Goal: Task Accomplishment & Management: Use online tool/utility

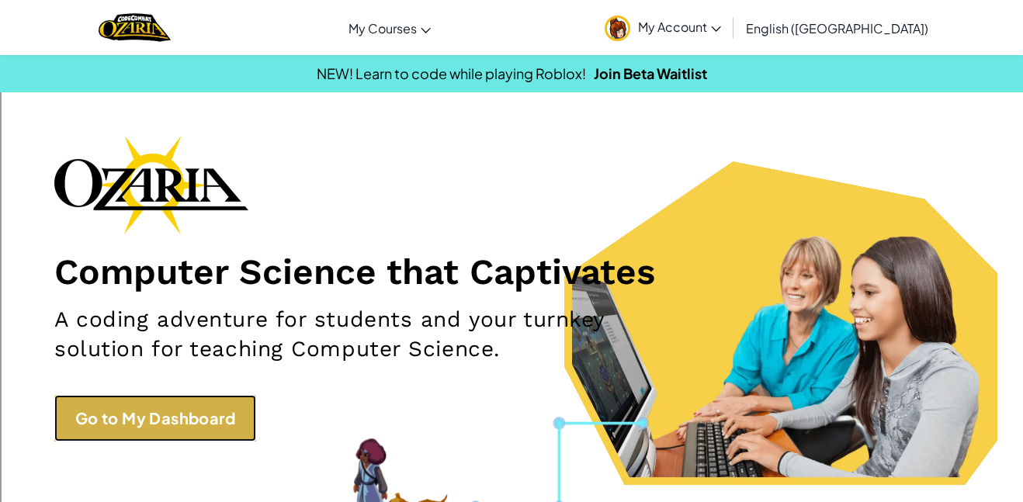
click at [121, 415] on link "Go to My Dashboard" at bounding box center [155, 418] width 202 height 47
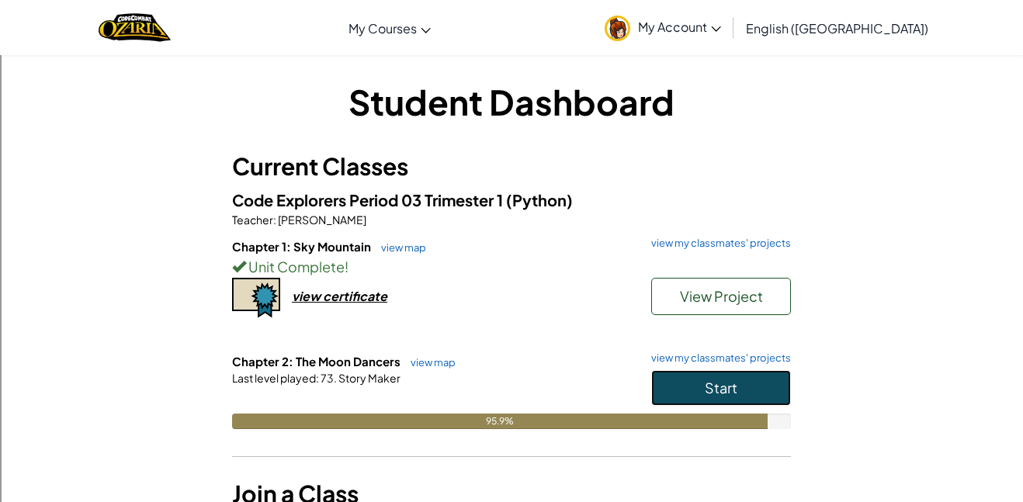
click at [727, 383] on span "Start" at bounding box center [721, 388] width 33 height 18
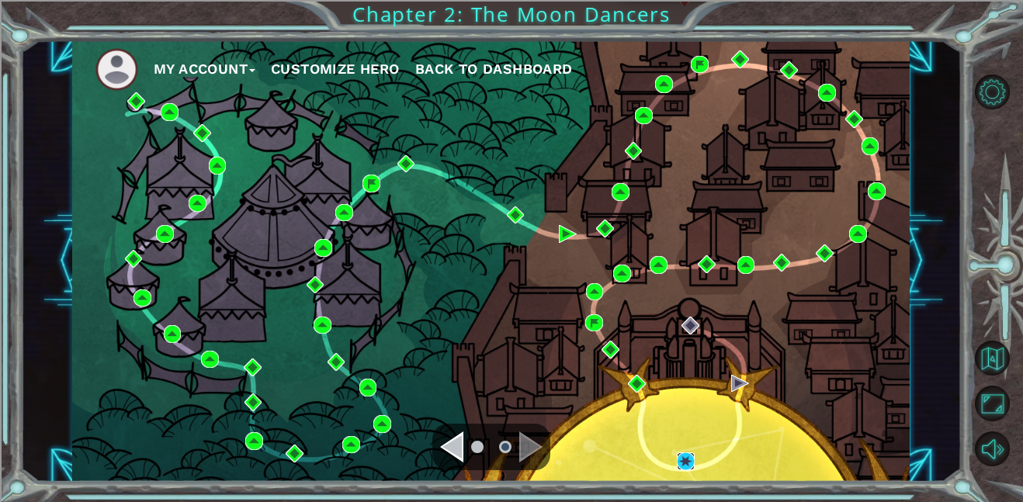
click at [682, 458] on img at bounding box center [686, 462] width 18 height 18
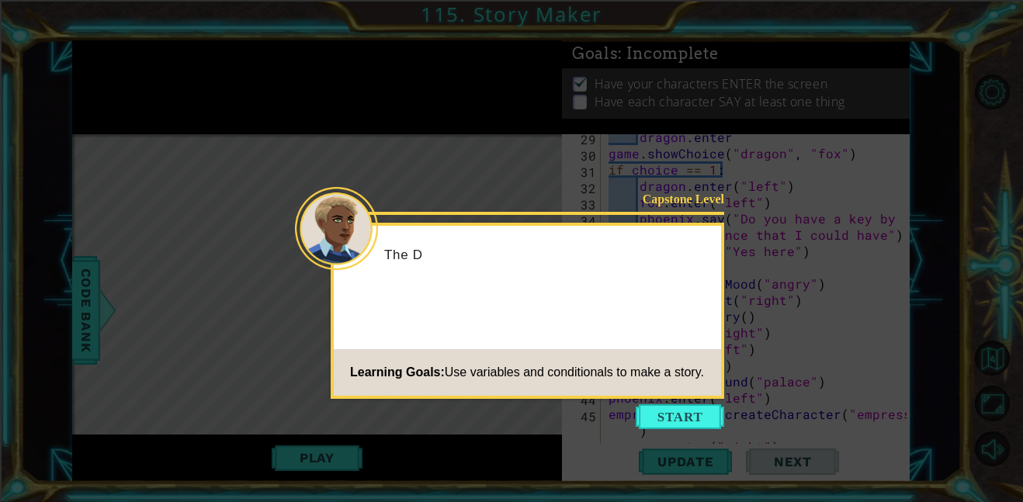
click at [658, 418] on button "Start" at bounding box center [680, 416] width 88 height 25
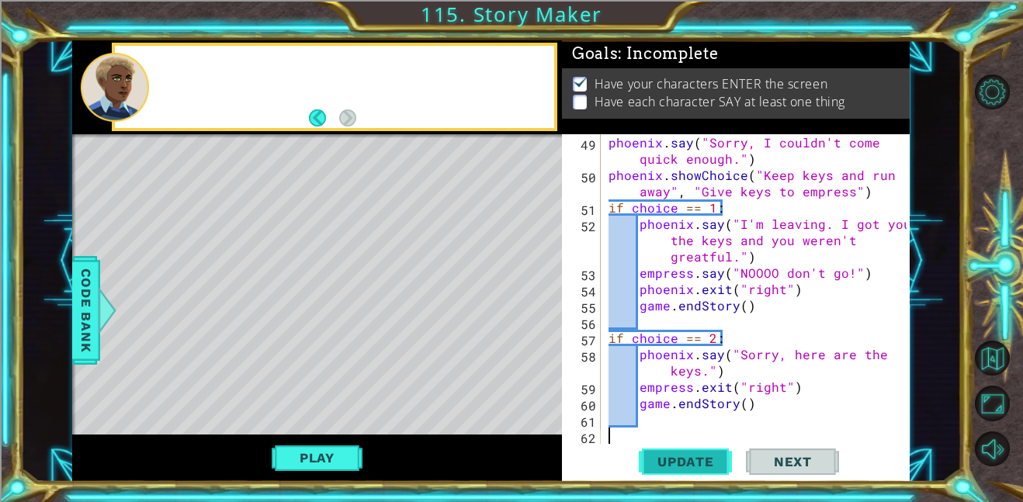
scroll to position [1027, 0]
click at [664, 456] on span "Update" at bounding box center [686, 462] width 88 height 16
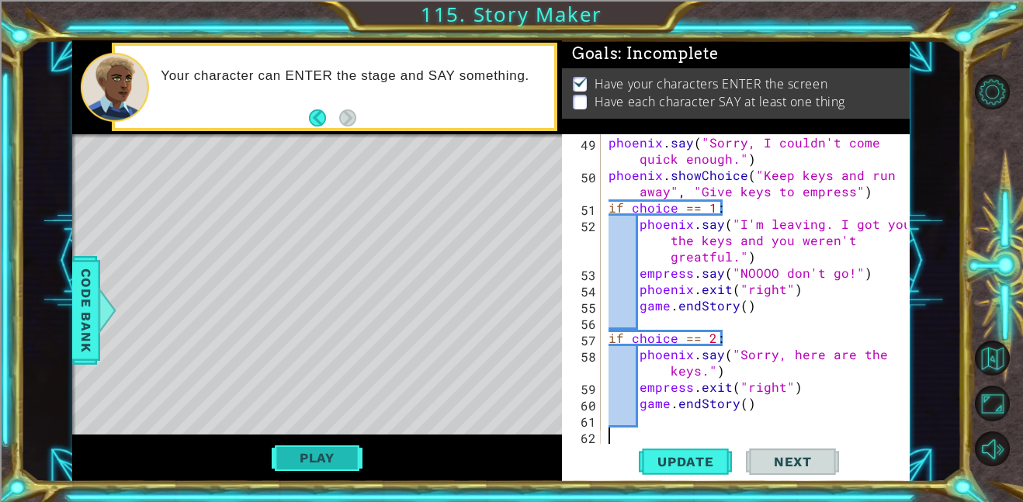
click at [315, 451] on button "Play" at bounding box center [317, 457] width 91 height 29
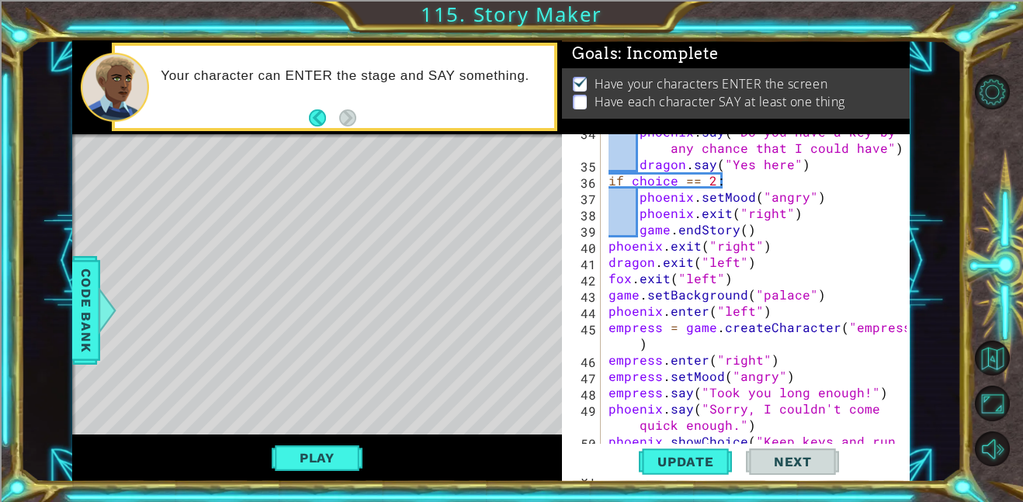
scroll to position [762, 0]
click at [741, 269] on div "phoenix . say ( "Do you have a key by any chance that I could have" ) dragon . …" at bounding box center [759, 310] width 309 height 375
click at [740, 281] on div "phoenix . say ( "Do you have a key by any chance that I could have" ) dragon . …" at bounding box center [759, 310] width 309 height 375
type textarea "fox.exit("left")"
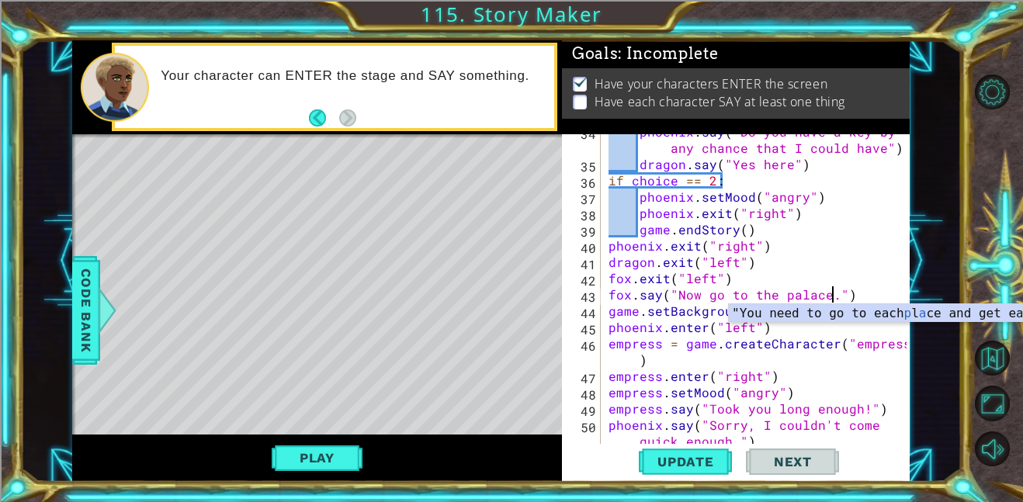
scroll to position [0, 14]
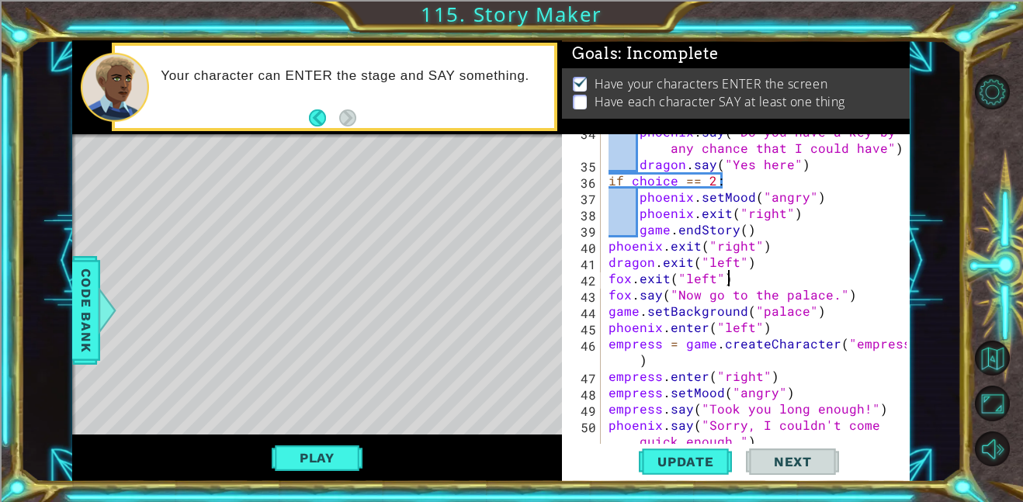
click at [797, 272] on div "phoenix . say ( "Do you have a key by any chance that I could have" ) dragon . …" at bounding box center [759, 310] width 309 height 375
click at [658, 473] on button "Update" at bounding box center [685, 461] width 93 height 35
click at [769, 458] on span "Next" at bounding box center [792, 466] width 69 height 16
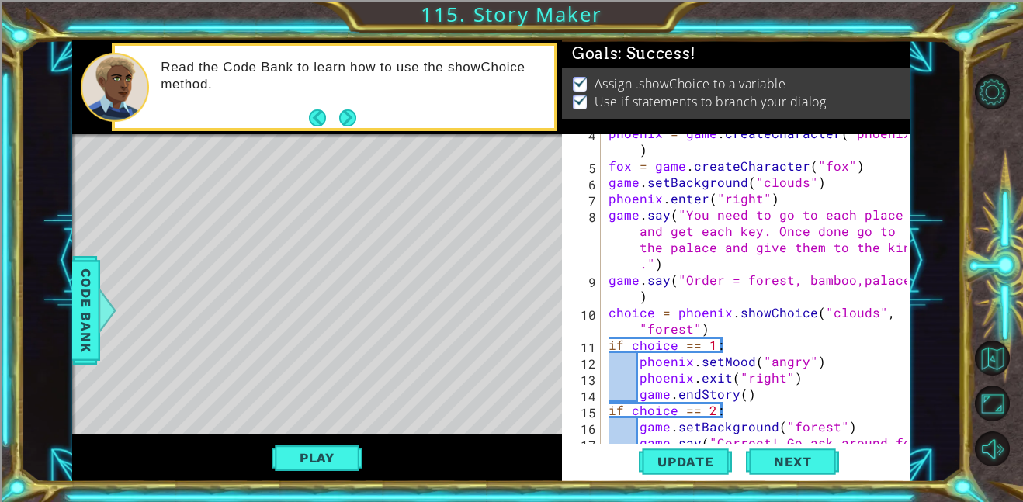
scroll to position [59, 0]
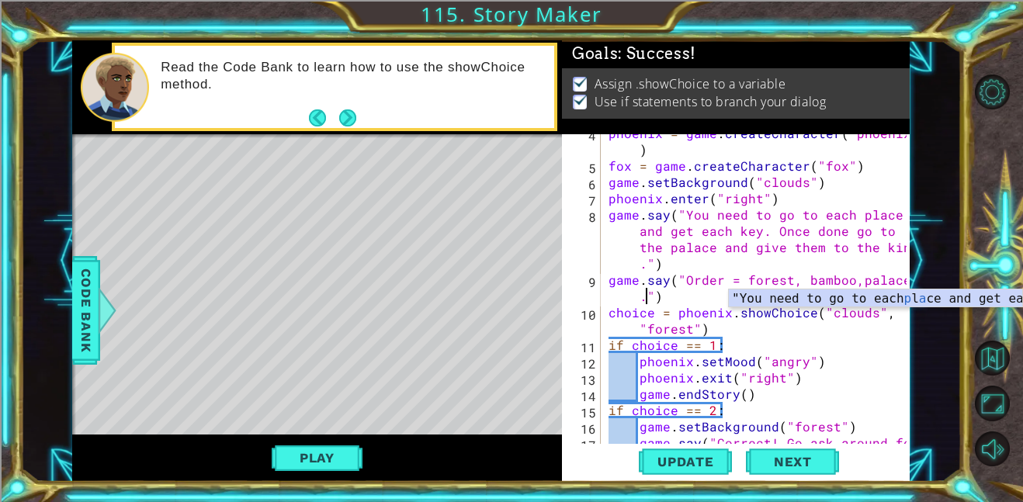
scroll to position [0, 19]
click at [805, 382] on div "phoenix = game . createCharacter ( "phoenix" ) fox = game . createCharacter ( "…" at bounding box center [759, 320] width 309 height 391
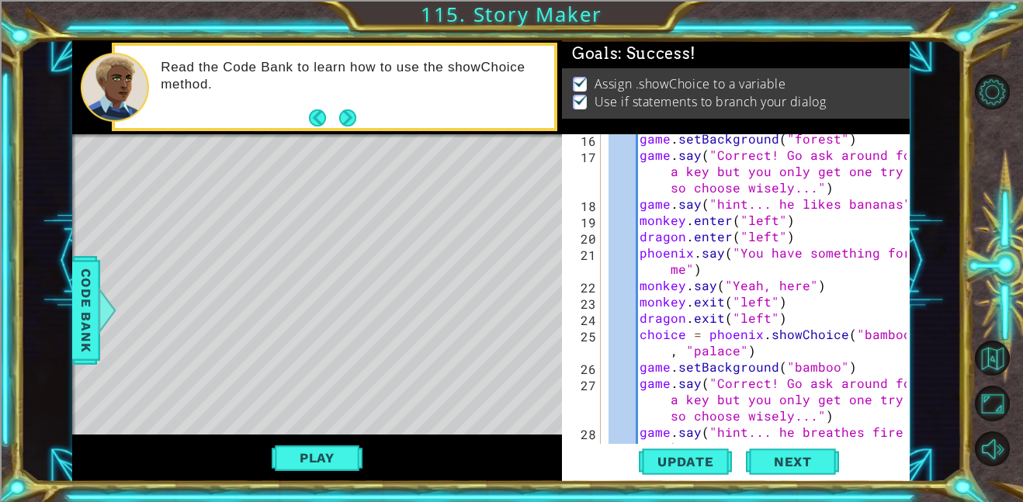
scroll to position [349, 0]
click at [889, 208] on div "game . setBackground ( "forest" ) game . say ( "Correct! Go ask around for a ke…" at bounding box center [759, 308] width 309 height 359
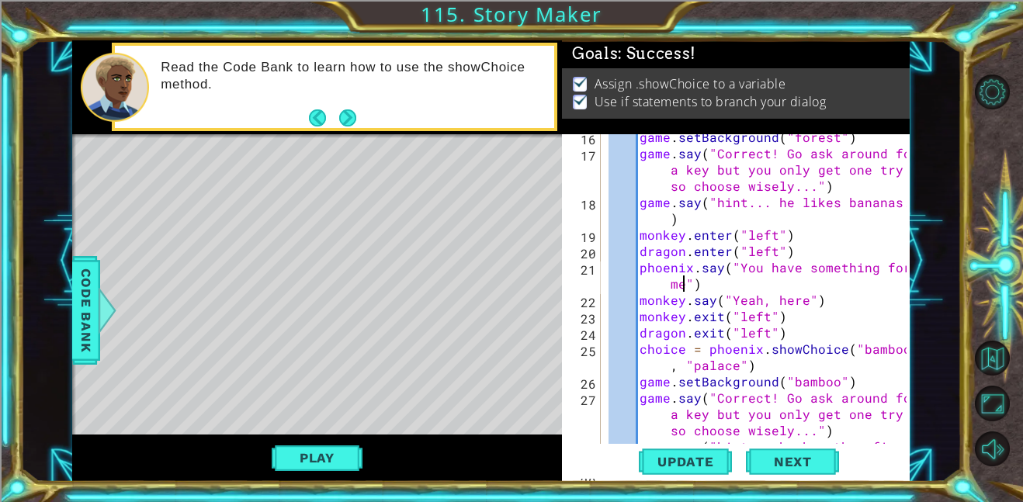
click at [684, 289] on div "game . setBackground ( "forest" ) game . say ( "Correct! Go ask around for a ke…" at bounding box center [759, 308] width 309 height 359
click at [650, 283] on div "game . setBackground ( "forest" ) game . say ( "Correct! Go ask around for a ke…" at bounding box center [759, 308] width 309 height 359
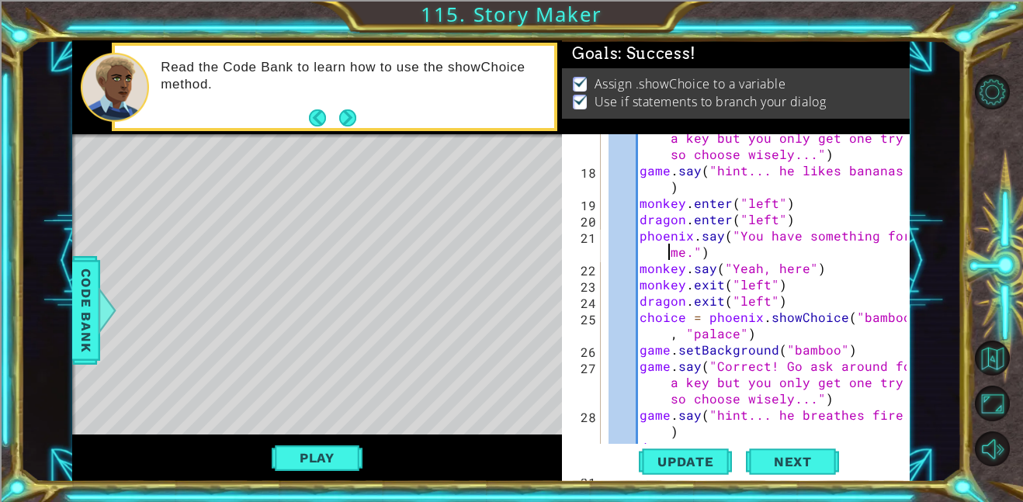
scroll to position [382, 0]
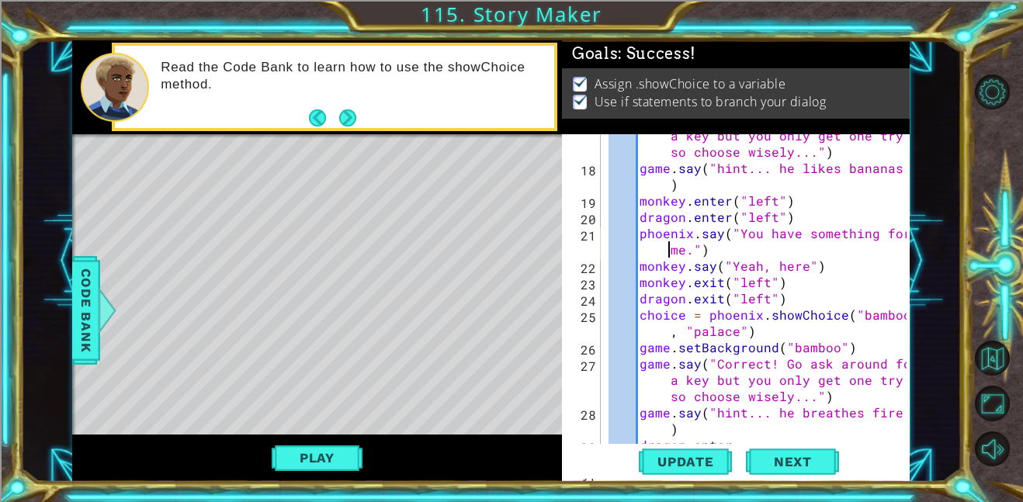
click at [800, 269] on div "game . say ( "Correct! Go ask around for a key but you only get one try so choo…" at bounding box center [759, 298] width 309 height 375
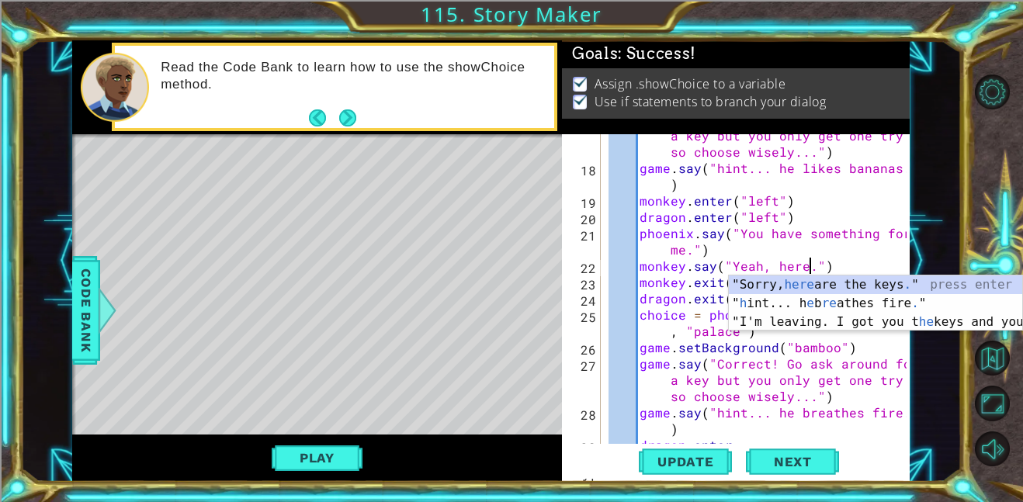
click at [786, 253] on div "game . say ( "Correct! Go ask around for a key but you only get one try so choo…" at bounding box center [759, 298] width 309 height 375
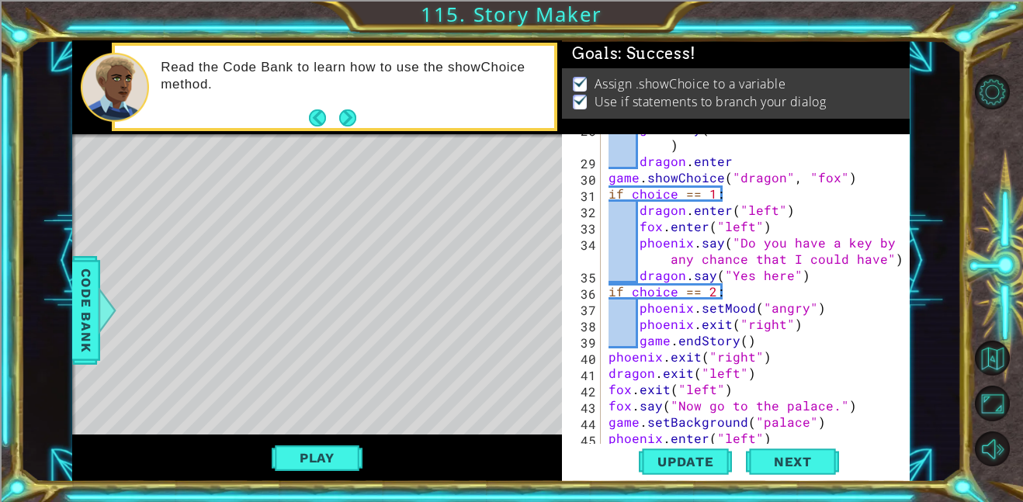
scroll to position [666, 0]
click at [787, 277] on div "game . say ( "hint... he breathes fire." ) dragon . enter game . showChoice ( "…" at bounding box center [759, 299] width 309 height 359
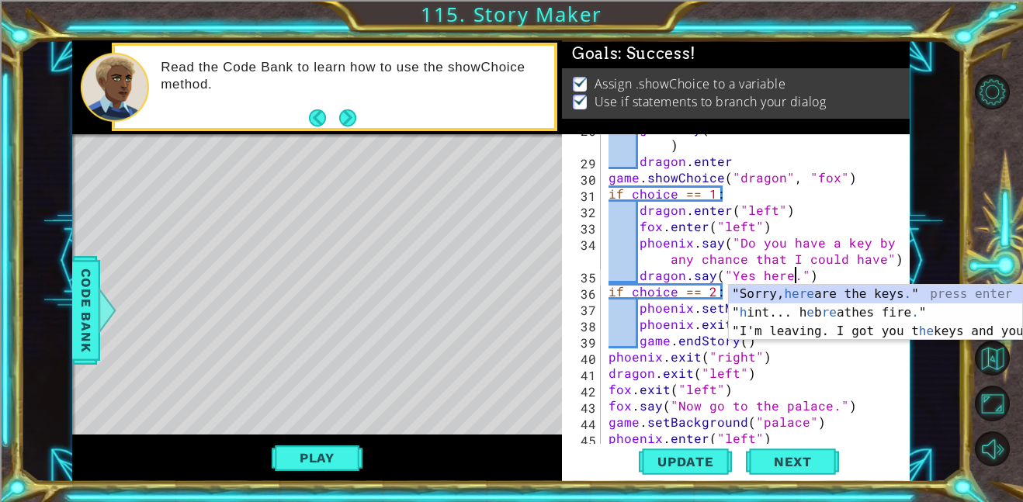
click at [678, 323] on div "game . say ( "hint... he breathes fire." ) dragon . enter game . showChoice ( "…" at bounding box center [759, 299] width 309 height 359
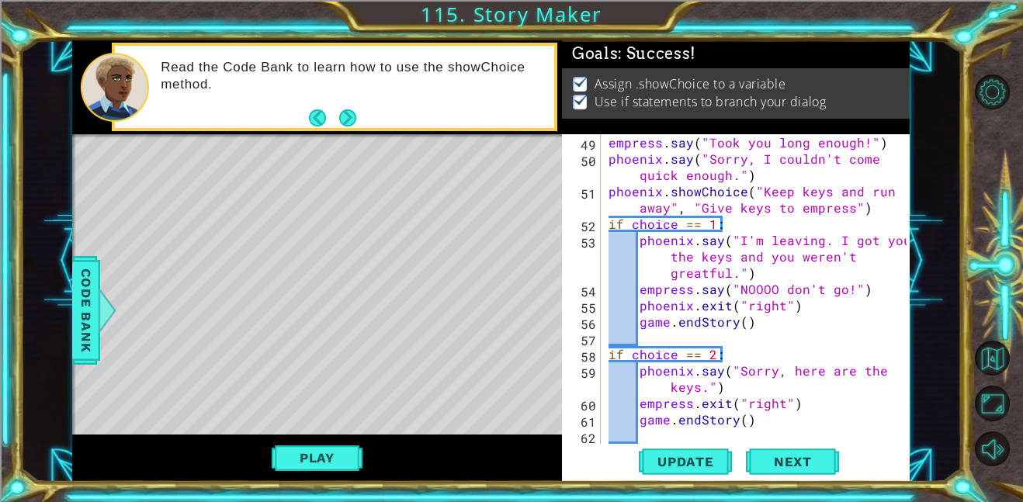
scroll to position [1042, 0]
click at [845, 210] on div "empress . setMood ( "angry" ) empress . say ( "Took you long enough!" ) phoenix…" at bounding box center [759, 291] width 309 height 342
type textarea "phoenix.showChoice("Keep keys and run away", "Give keys to empress.")"
click at [771, 466] on span "Next" at bounding box center [792, 458] width 69 height 16
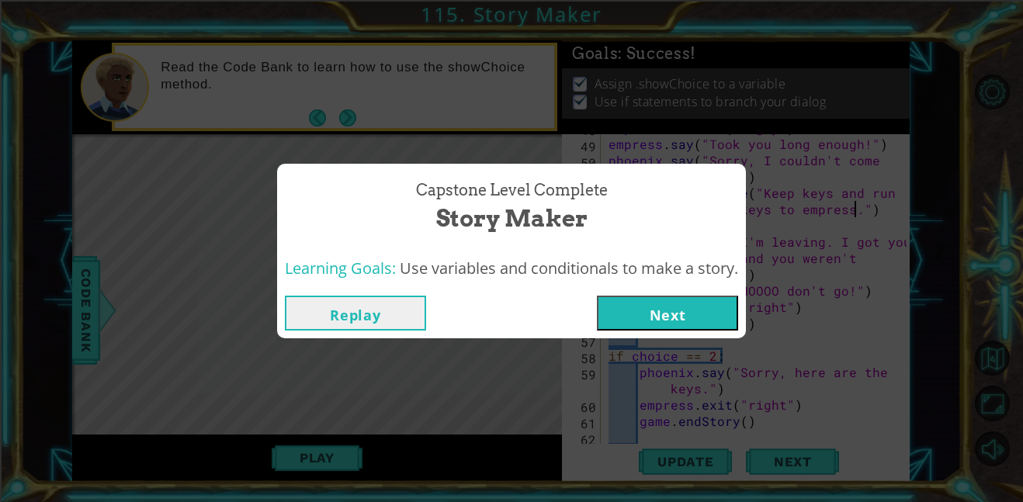
click at [693, 297] on button "Next" at bounding box center [667, 313] width 141 height 35
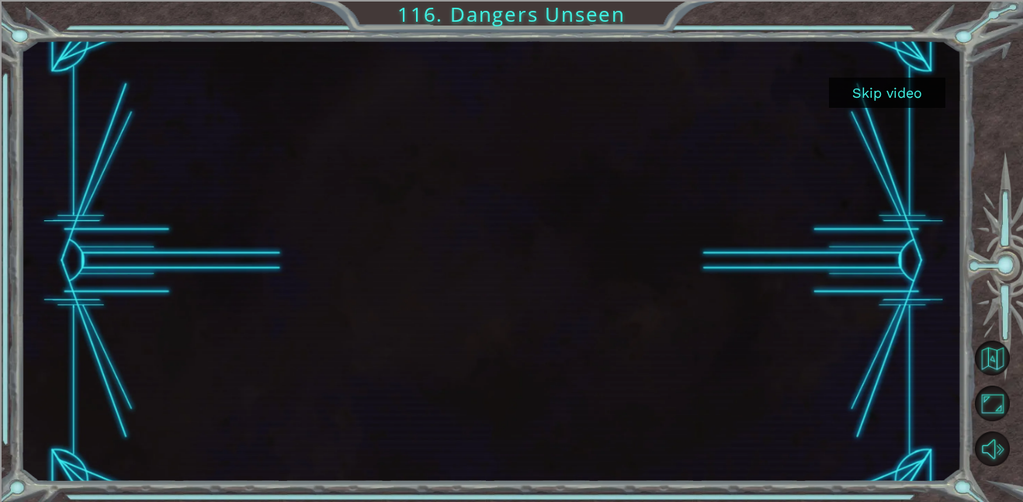
click at [873, 93] on button "Skip video" at bounding box center [887, 93] width 116 height 30
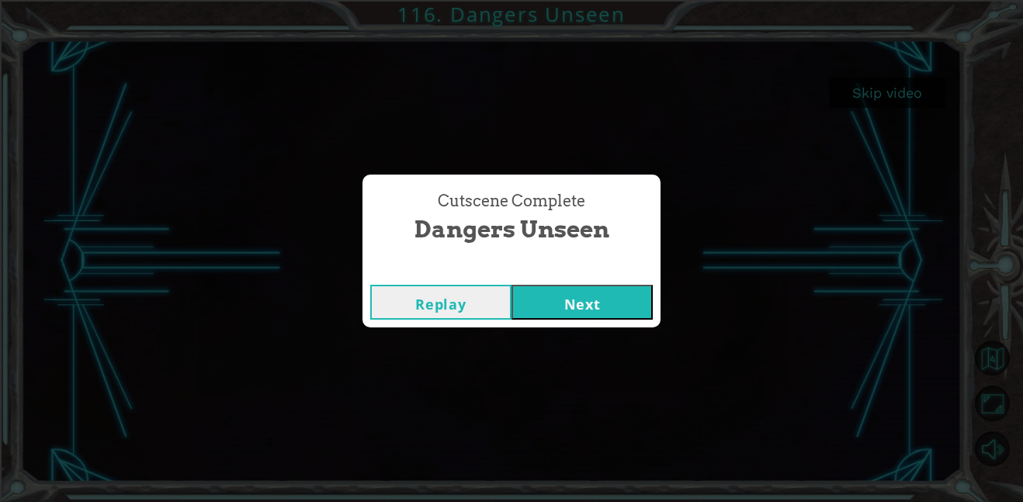
click at [553, 302] on button "Next" at bounding box center [582, 302] width 141 height 35
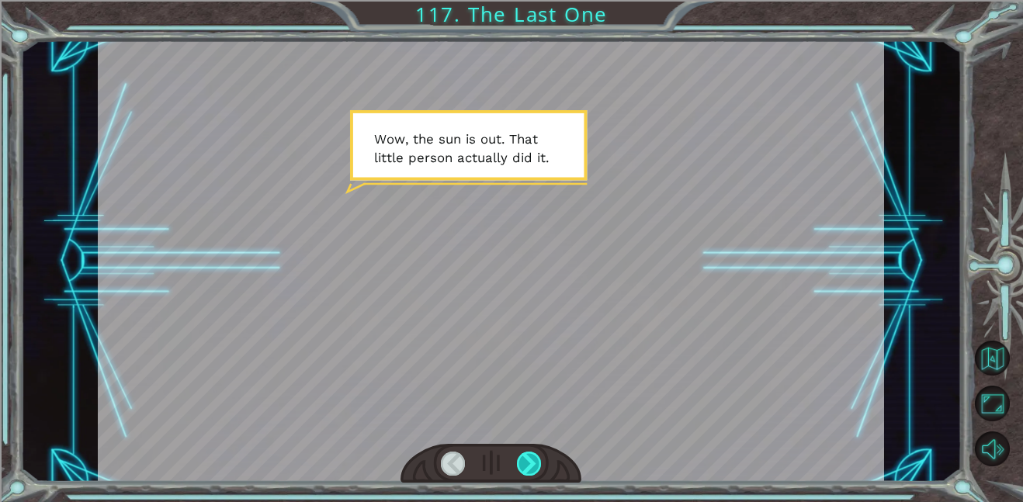
click at [522, 470] on div at bounding box center [529, 464] width 25 height 24
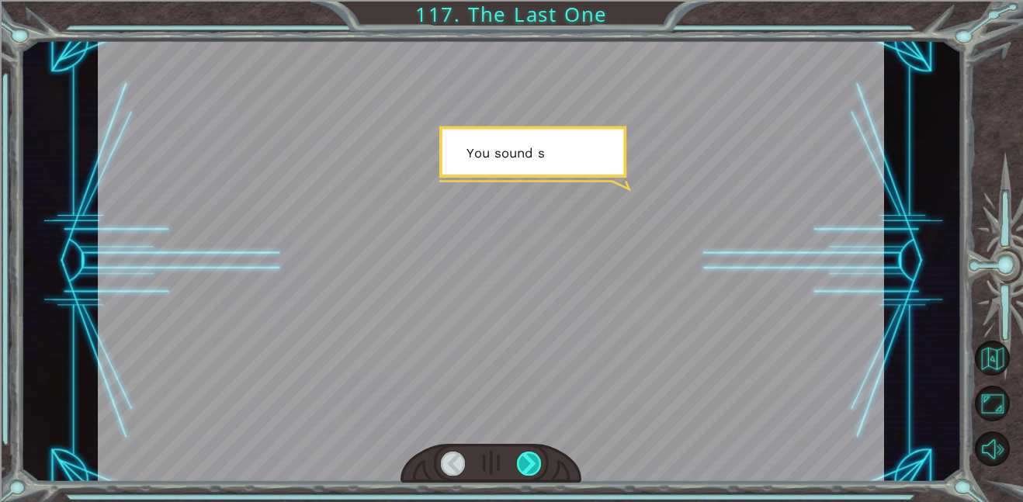
click at [522, 470] on div at bounding box center [529, 464] width 25 height 24
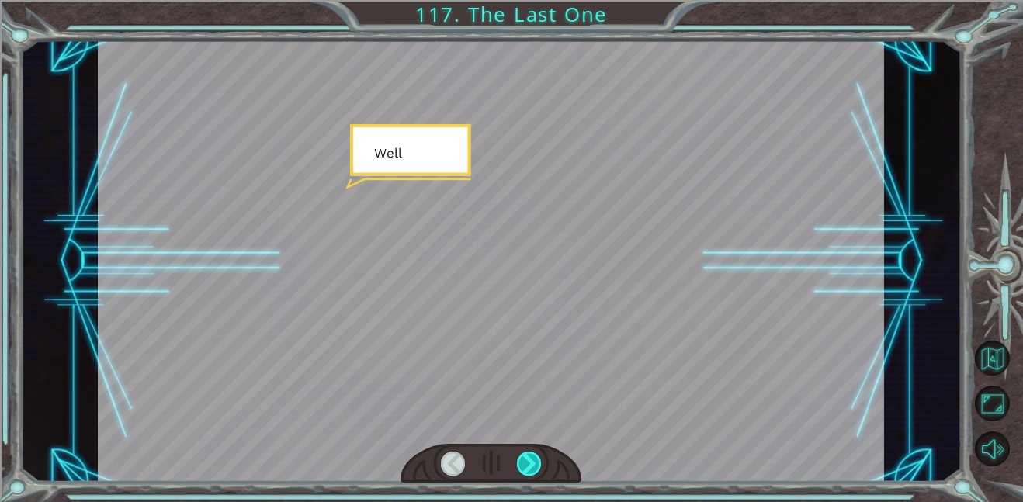
click at [522, 470] on div at bounding box center [529, 464] width 25 height 24
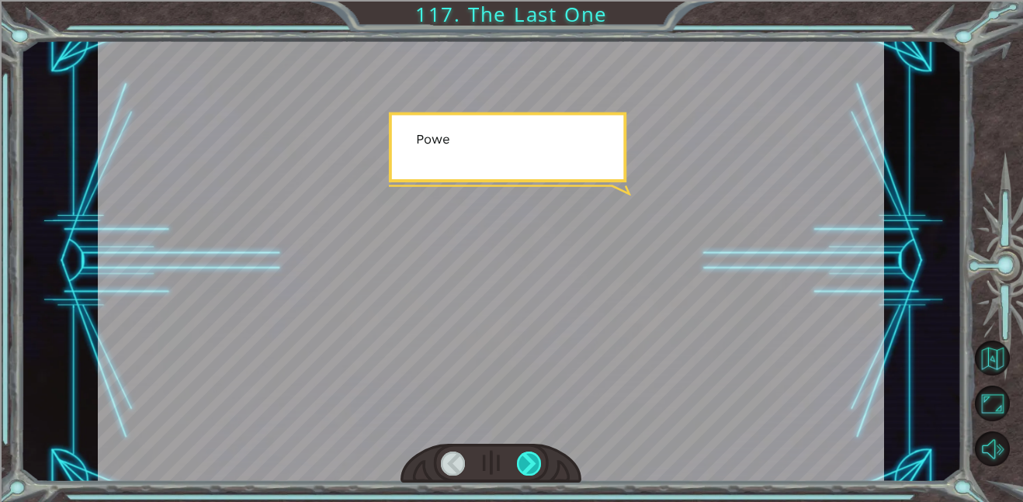
click at [522, 470] on div at bounding box center [529, 464] width 25 height 24
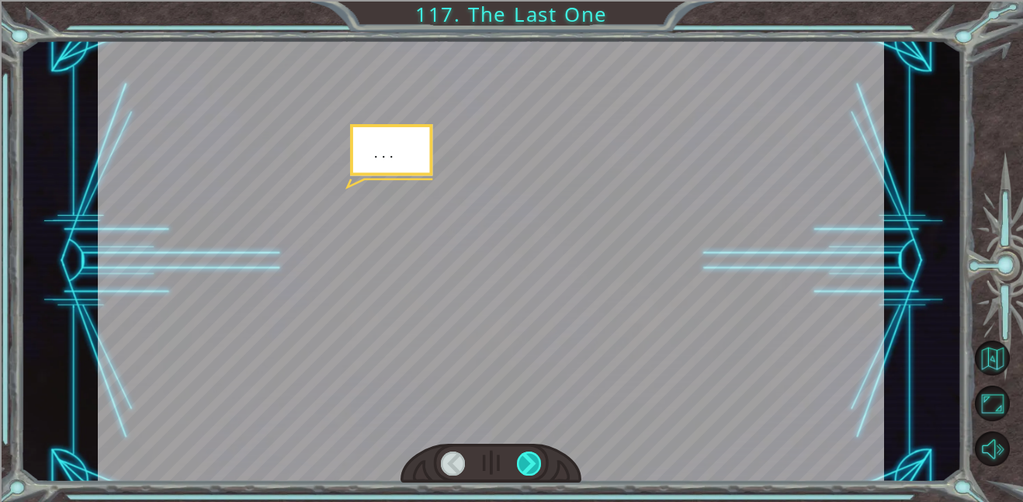
click at [522, 470] on div at bounding box center [529, 464] width 25 height 24
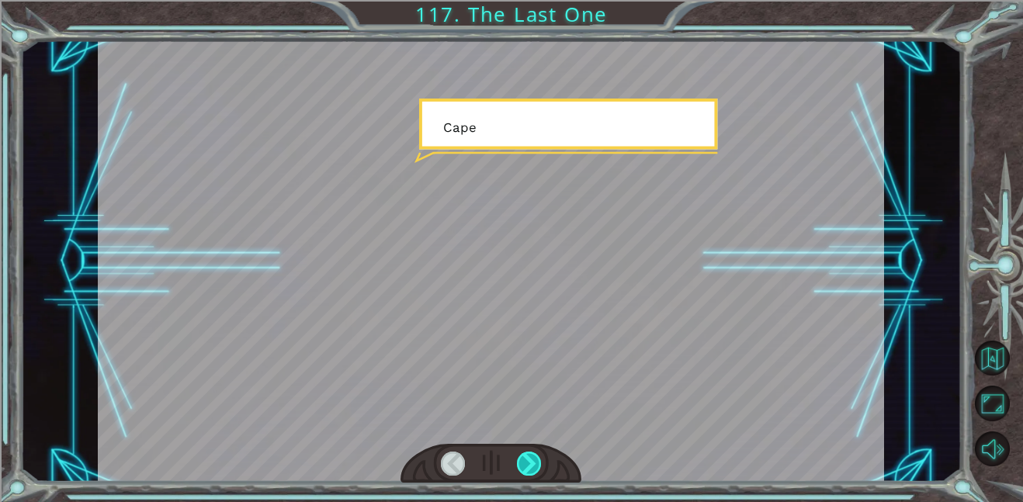
click at [522, 470] on div at bounding box center [529, 464] width 25 height 24
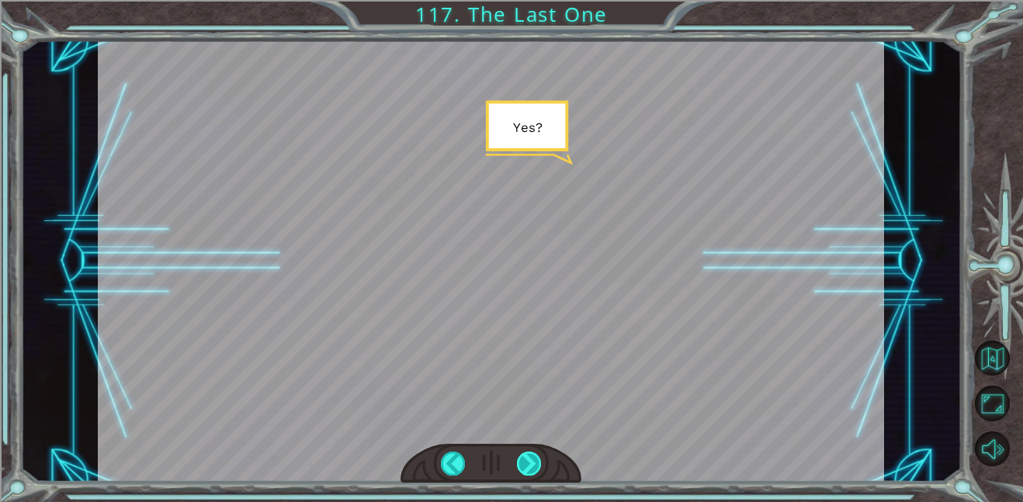
click at [522, 470] on div at bounding box center [529, 464] width 25 height 24
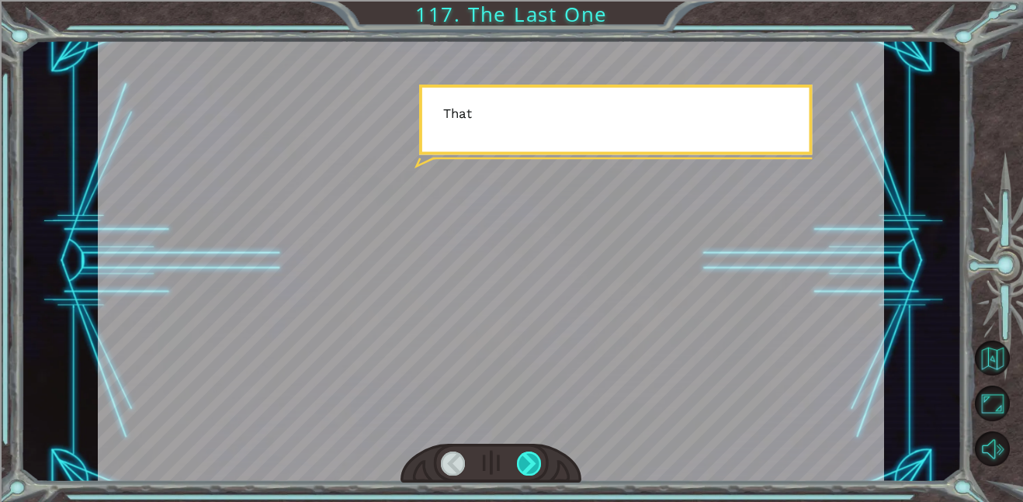
click at [522, 470] on div at bounding box center [529, 464] width 25 height 24
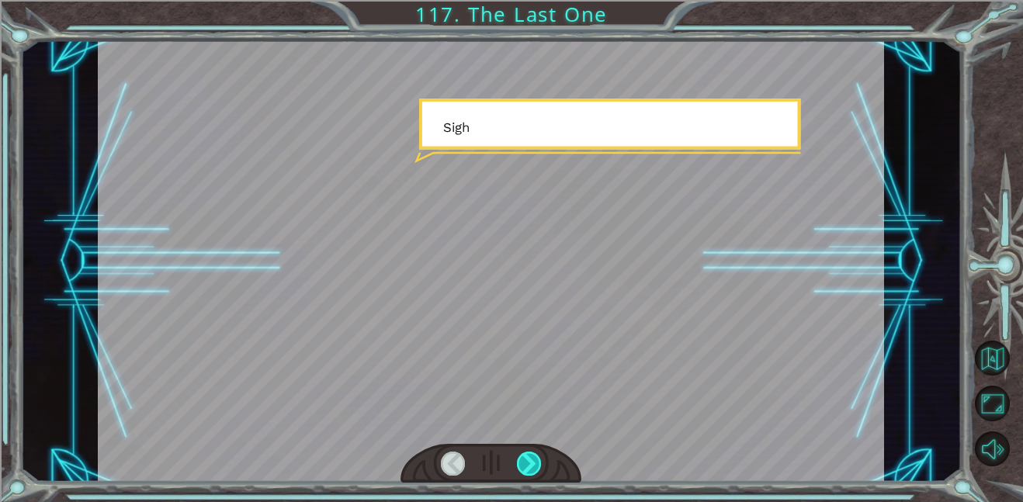
click at [522, 470] on div at bounding box center [529, 464] width 25 height 24
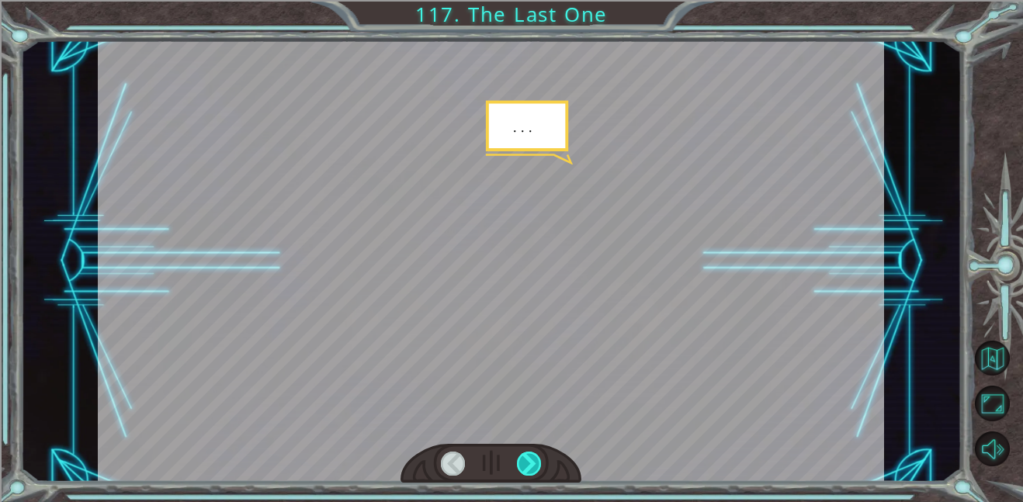
click at [522, 470] on div at bounding box center [529, 464] width 25 height 24
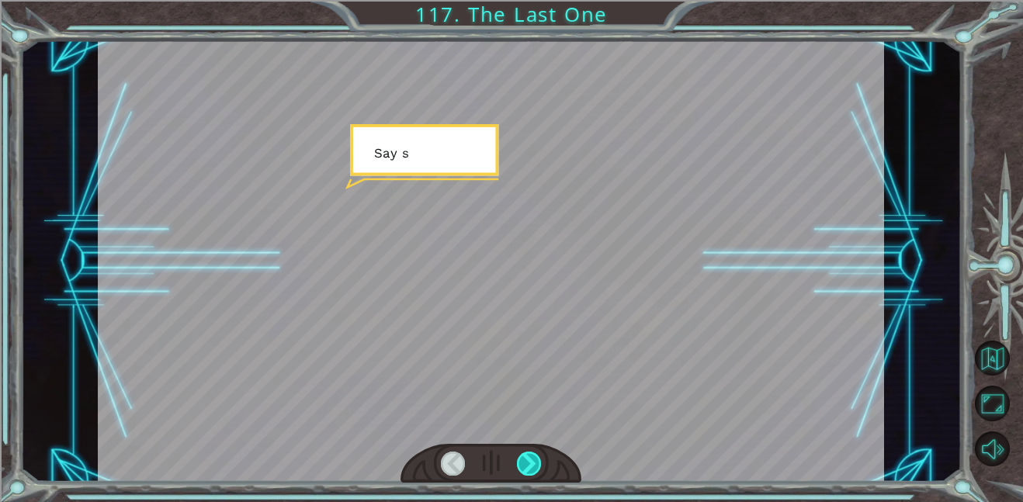
click at [522, 470] on div at bounding box center [529, 464] width 25 height 24
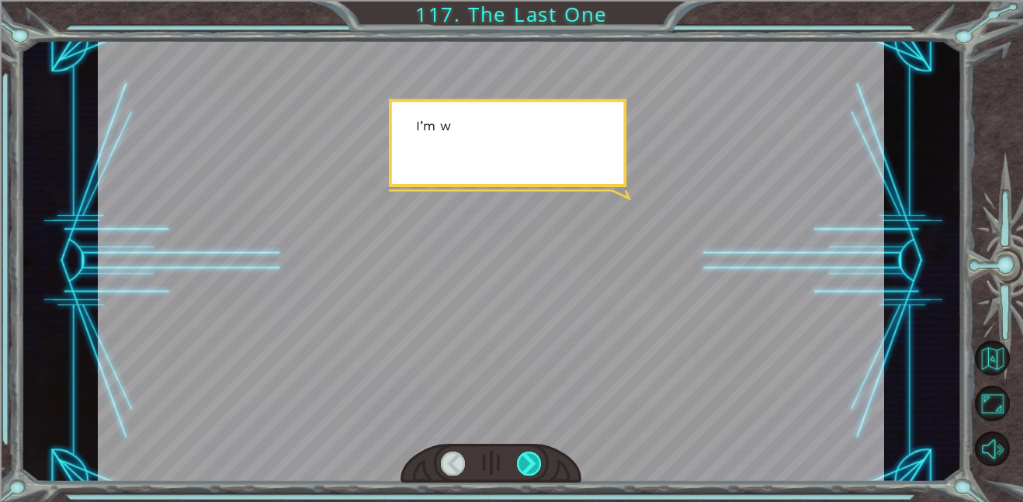
click at [522, 470] on div at bounding box center [529, 464] width 25 height 24
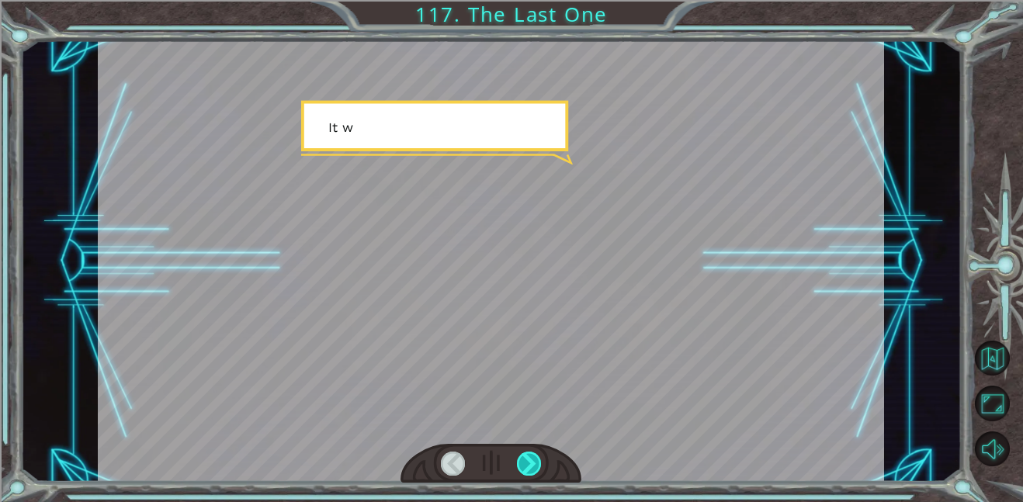
click at [522, 470] on div at bounding box center [529, 464] width 25 height 24
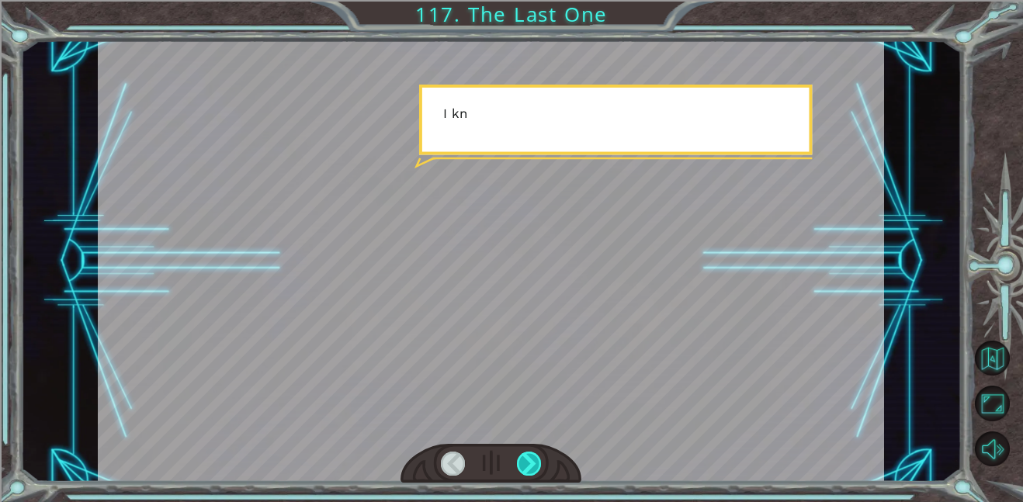
click at [522, 470] on div at bounding box center [529, 464] width 25 height 24
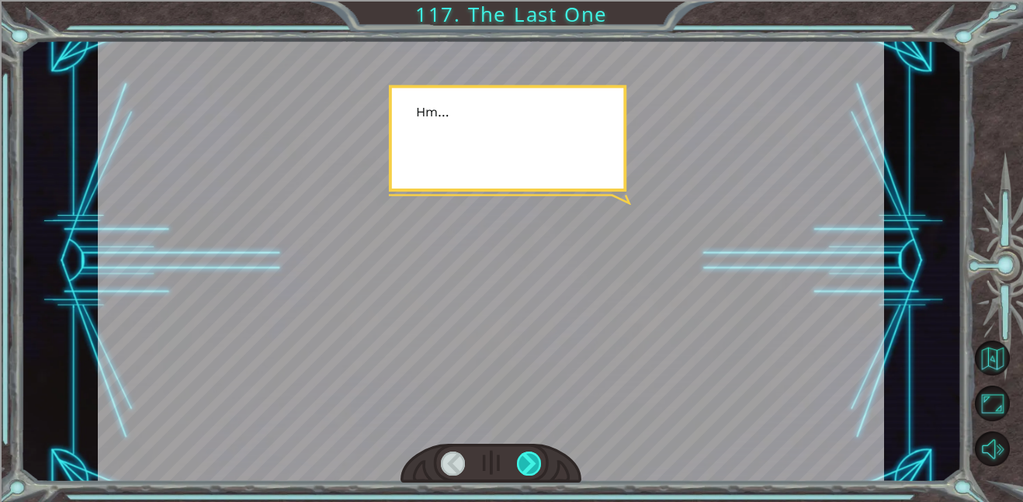
click at [522, 470] on div at bounding box center [529, 464] width 25 height 24
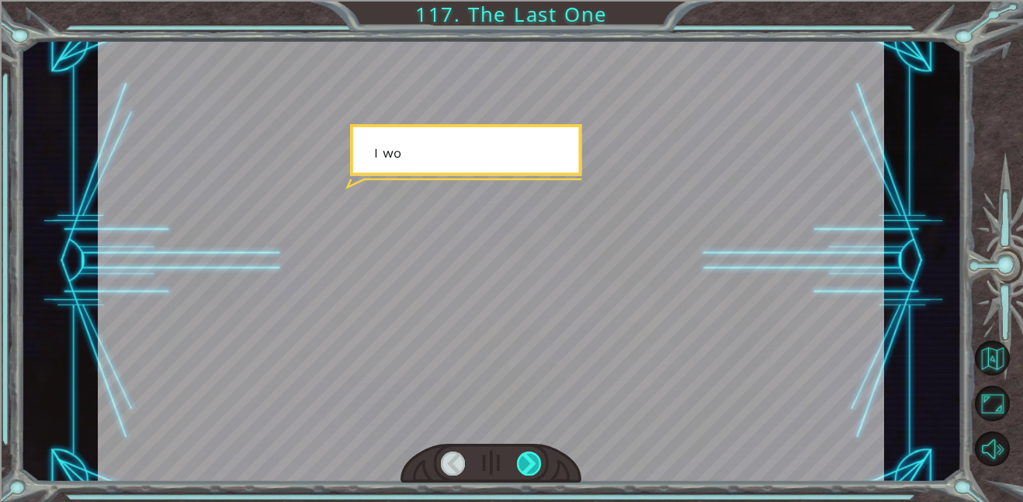
click at [522, 470] on div at bounding box center [529, 464] width 25 height 24
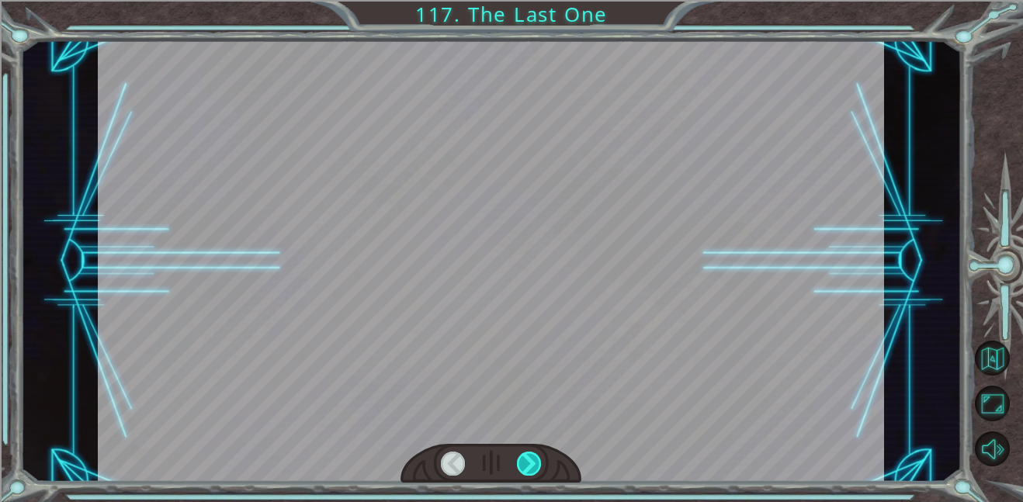
click at [522, 470] on div at bounding box center [529, 464] width 25 height 24
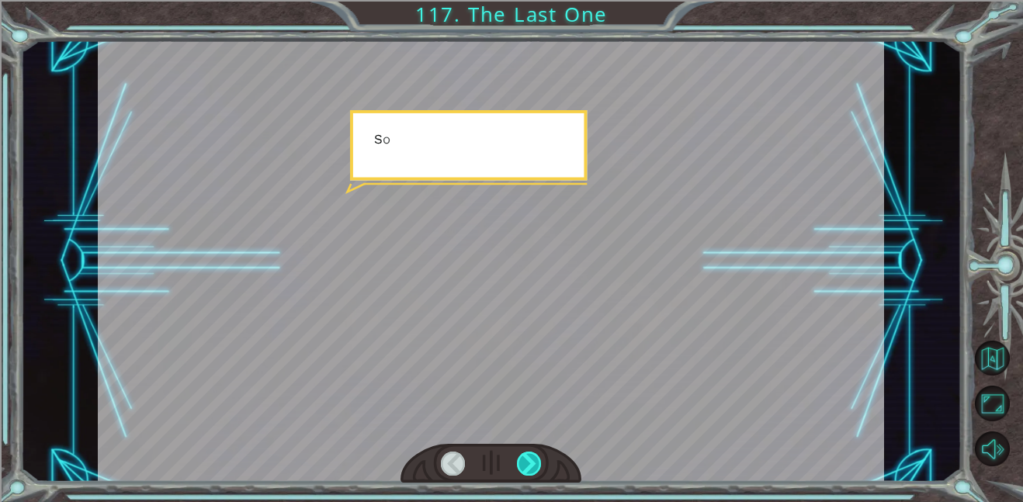
click at [522, 470] on div at bounding box center [529, 464] width 25 height 24
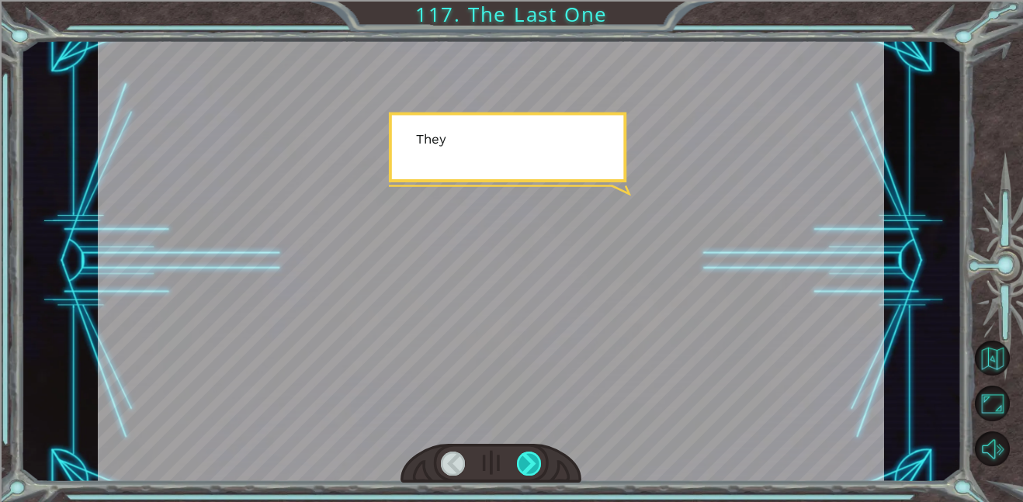
click at [522, 470] on div at bounding box center [529, 464] width 25 height 24
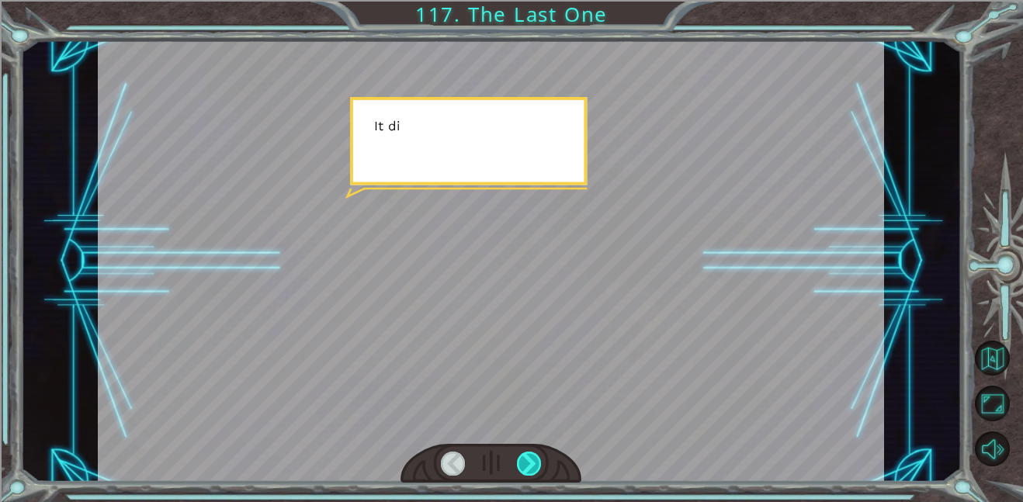
click at [522, 470] on div at bounding box center [529, 464] width 25 height 24
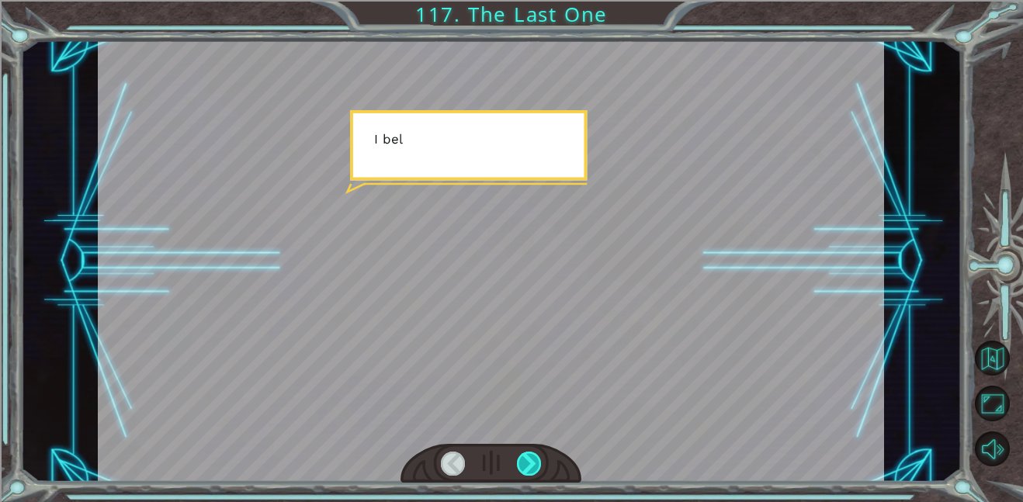
click at [522, 470] on div at bounding box center [529, 464] width 25 height 24
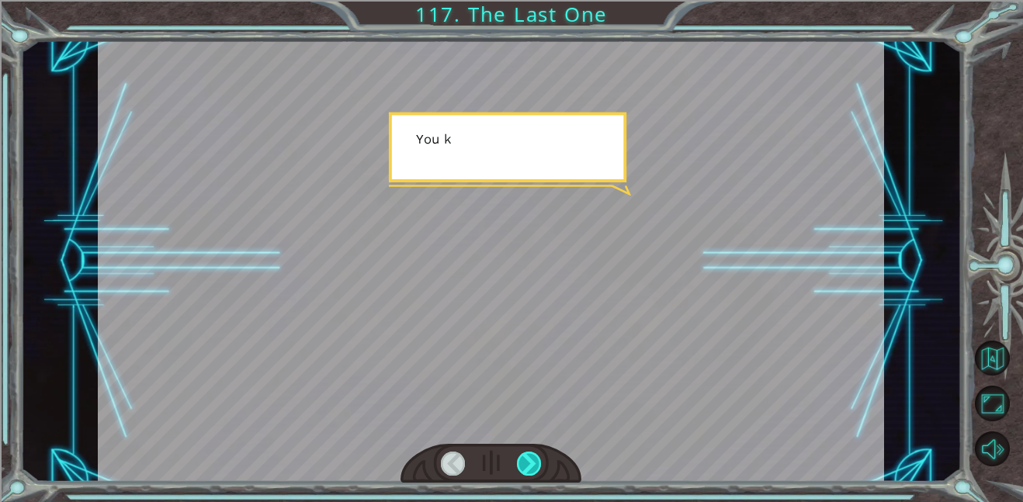
click at [522, 470] on div at bounding box center [529, 464] width 25 height 24
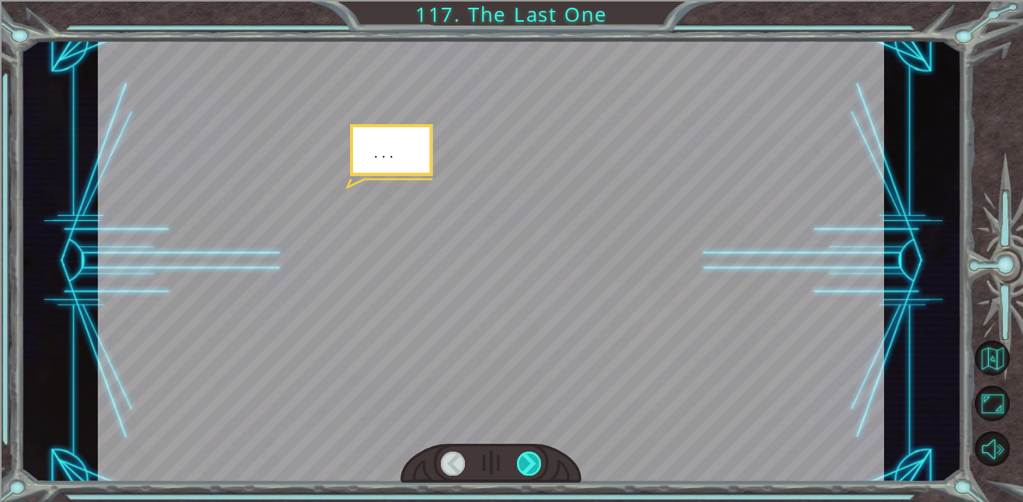
click at [522, 470] on div at bounding box center [529, 464] width 25 height 24
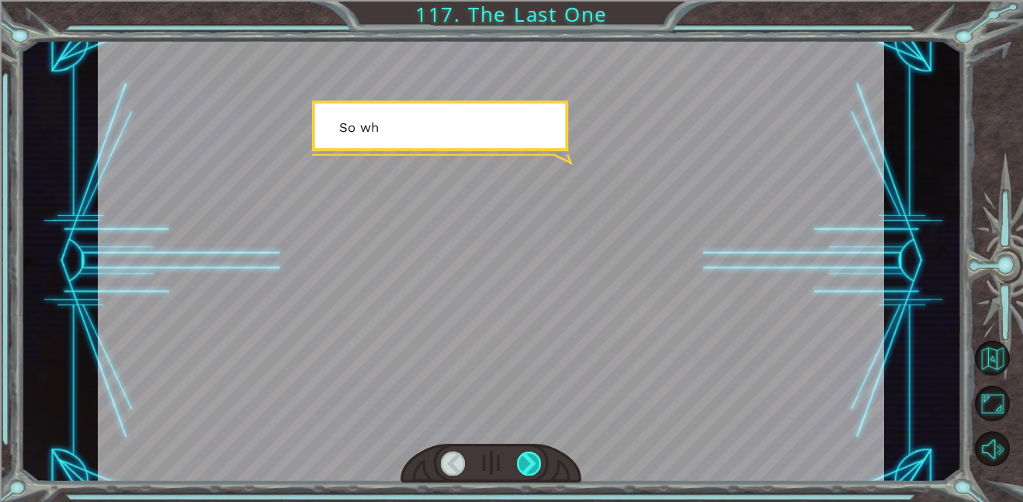
click at [522, 470] on div at bounding box center [529, 464] width 25 height 24
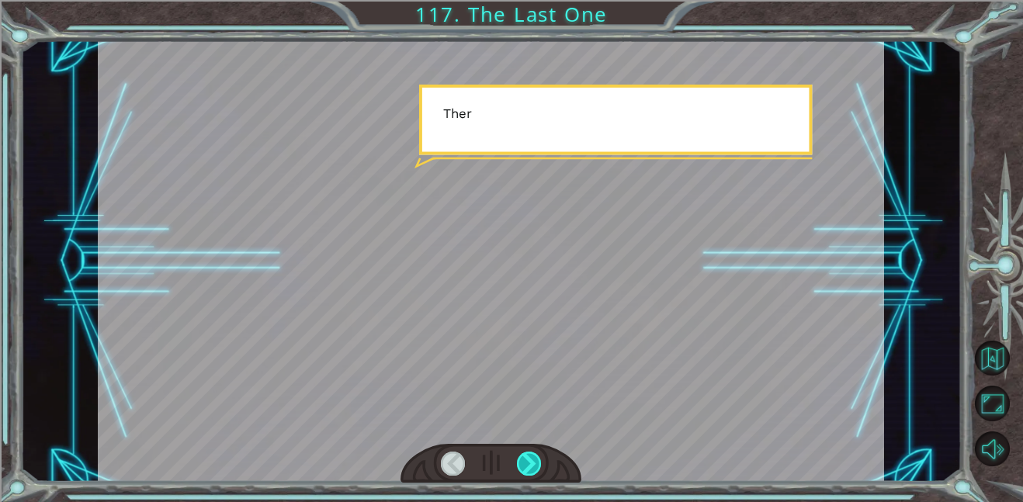
click at [522, 470] on div at bounding box center [529, 464] width 25 height 24
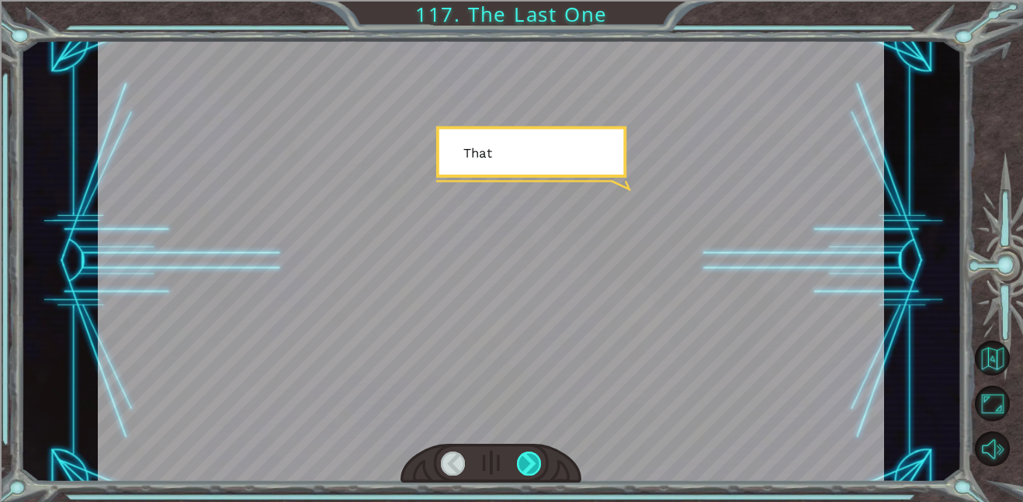
click at [522, 470] on div at bounding box center [529, 464] width 25 height 24
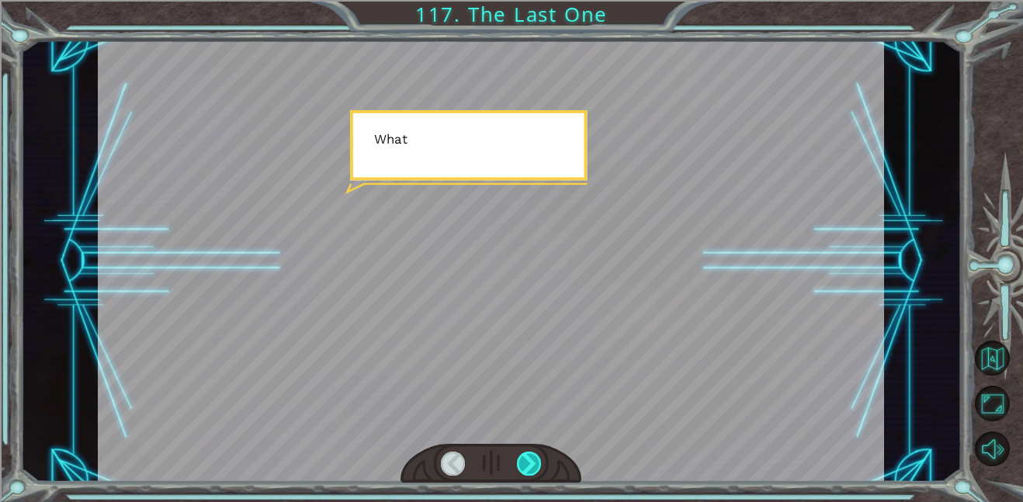
click at [522, 470] on div at bounding box center [529, 464] width 25 height 24
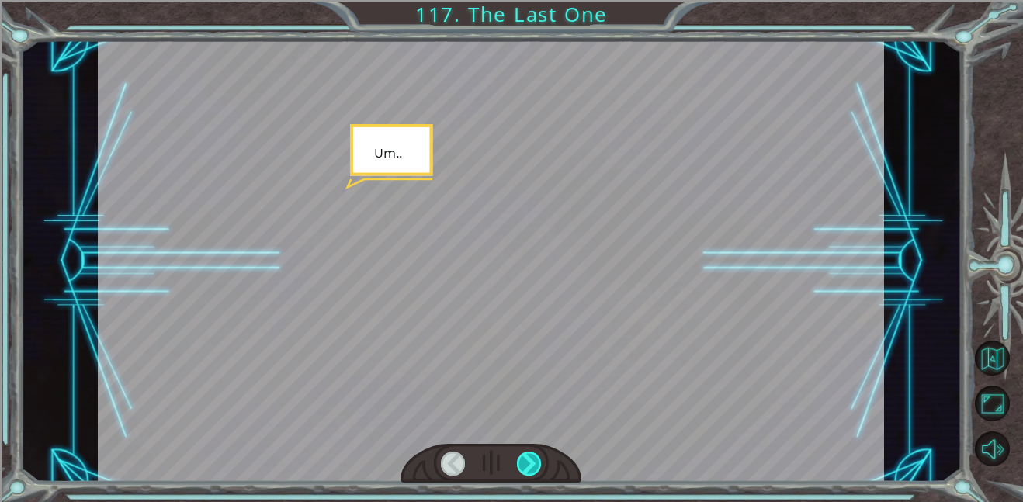
click at [522, 470] on div at bounding box center [529, 464] width 25 height 24
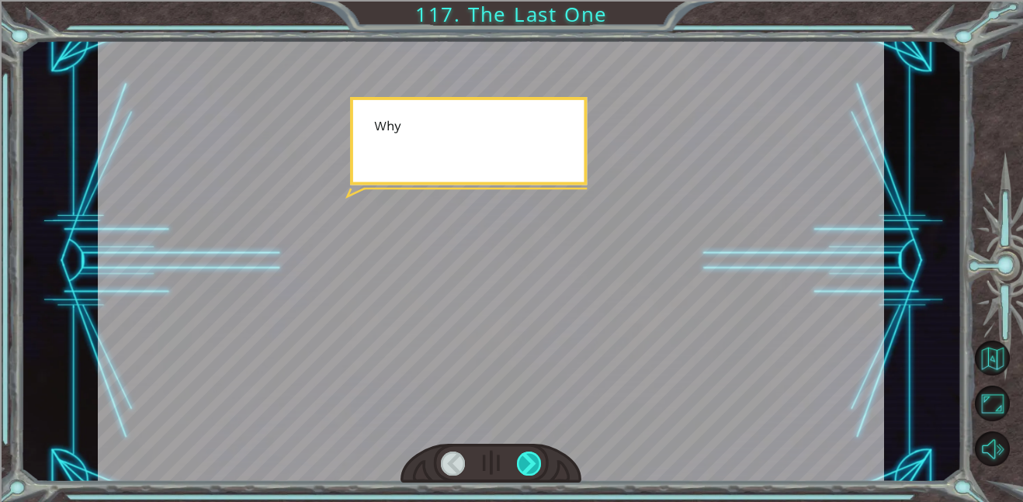
click at [522, 470] on div at bounding box center [529, 464] width 25 height 24
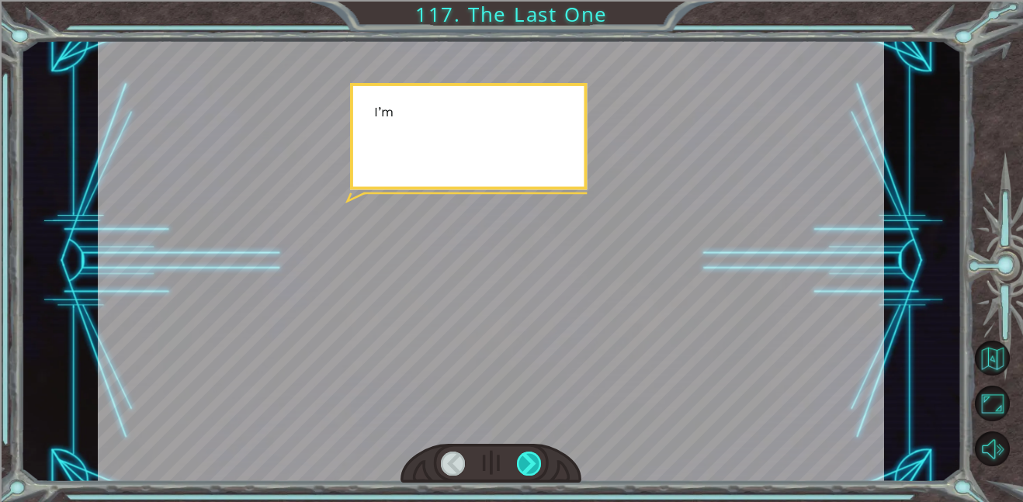
click at [522, 470] on div at bounding box center [529, 464] width 25 height 24
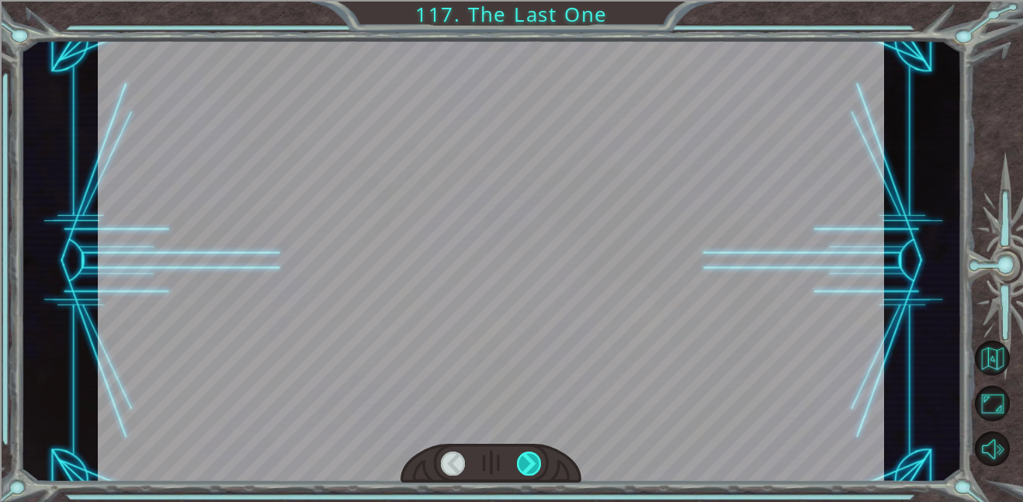
click at [522, 470] on div at bounding box center [529, 464] width 25 height 24
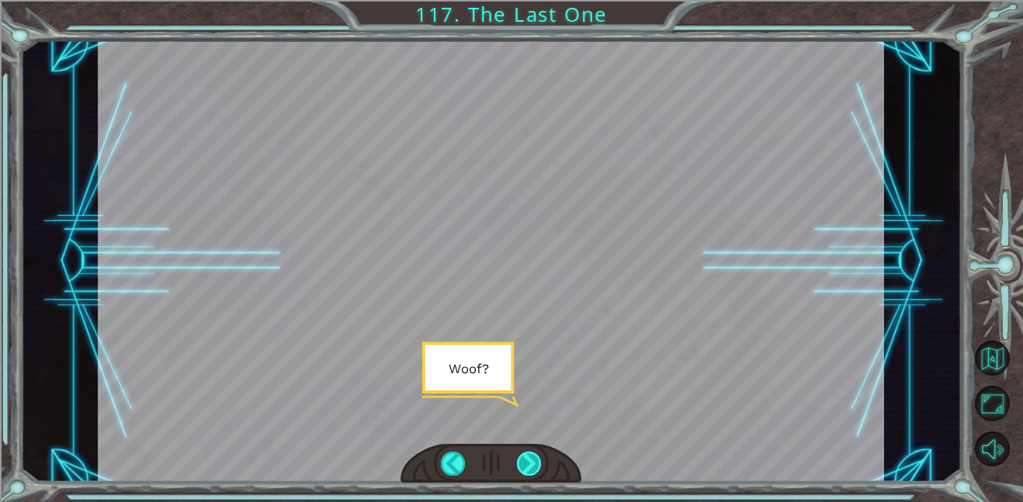
click at [522, 470] on div at bounding box center [529, 464] width 25 height 24
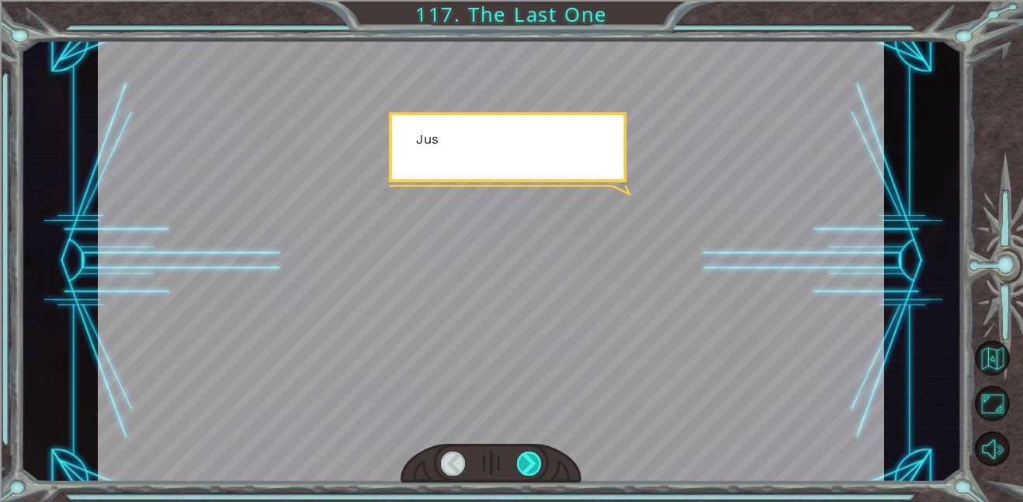
click at [522, 470] on div at bounding box center [529, 464] width 25 height 24
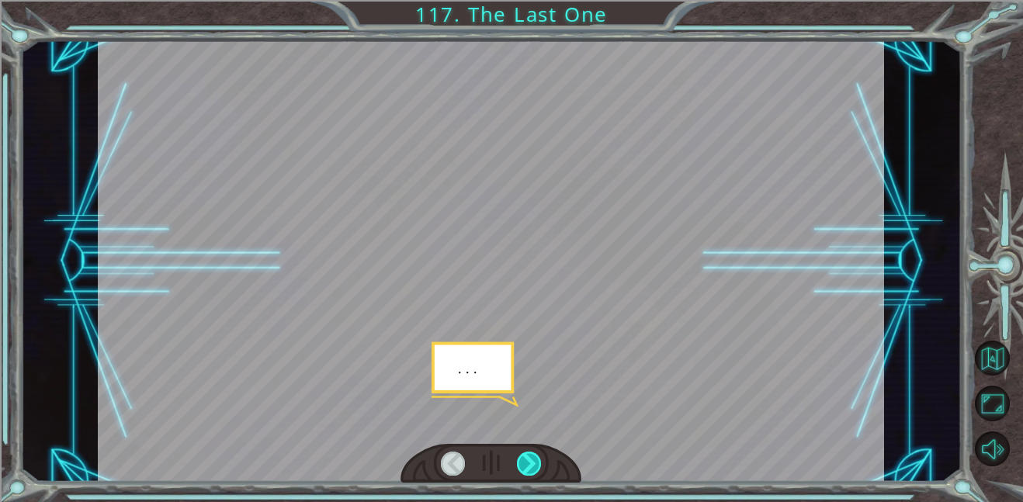
click at [522, 470] on div at bounding box center [529, 464] width 25 height 24
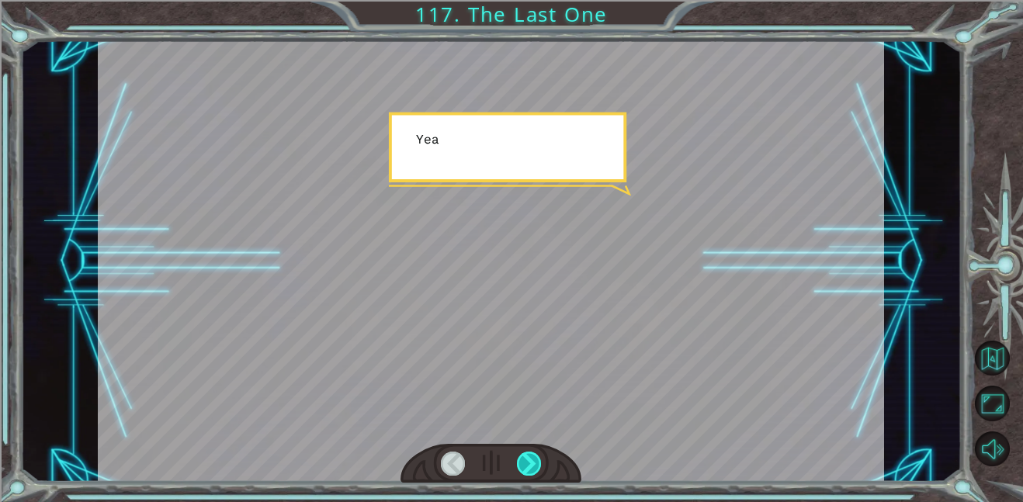
click at [522, 470] on div at bounding box center [529, 464] width 25 height 24
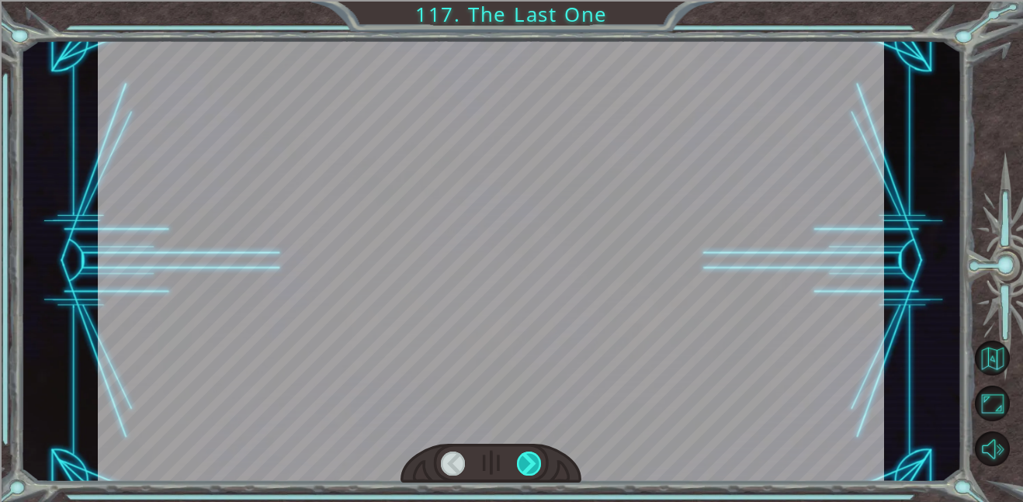
click at [522, 470] on div at bounding box center [529, 464] width 25 height 24
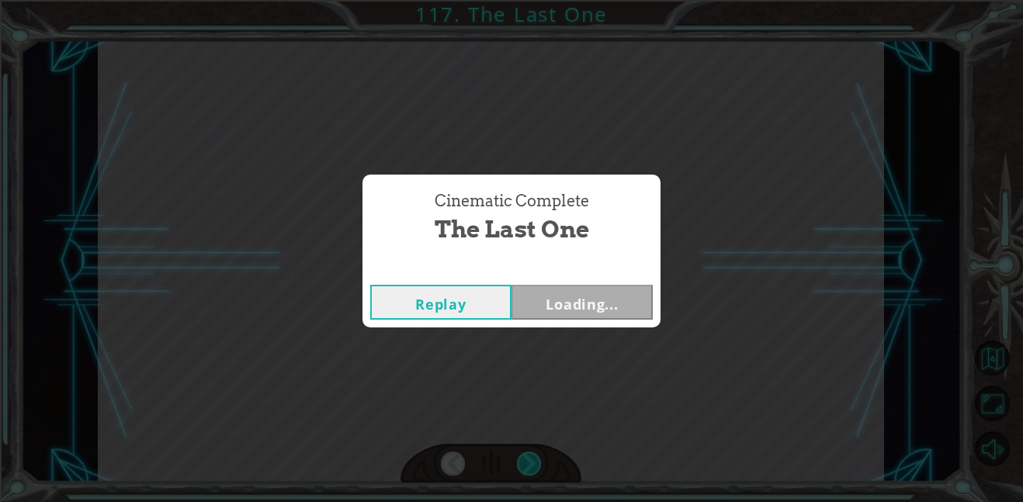
click at [522, 470] on div "Cinematic Complete The Last One Replay Loading..." at bounding box center [511, 251] width 1023 height 502
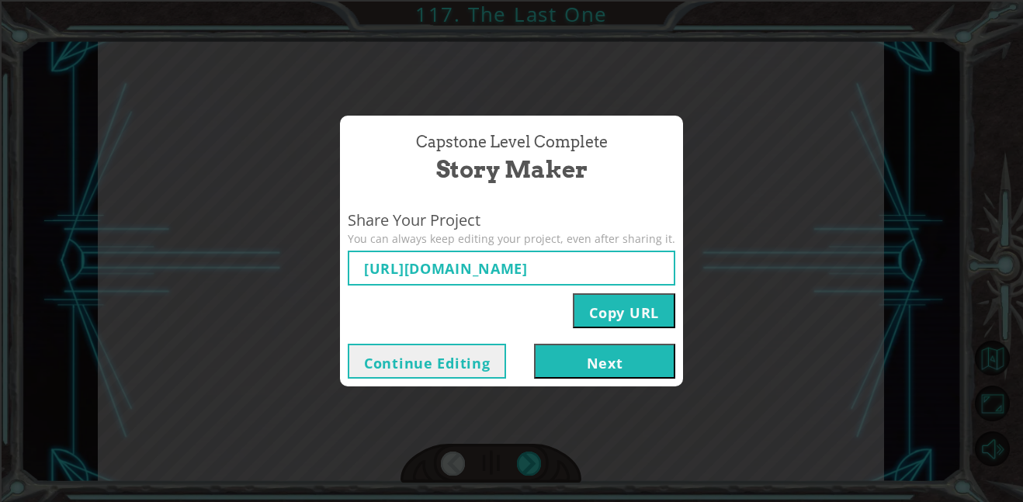
click at [610, 368] on button "Next" at bounding box center [604, 361] width 141 height 35
